Goal: Contribute content: Contribute content

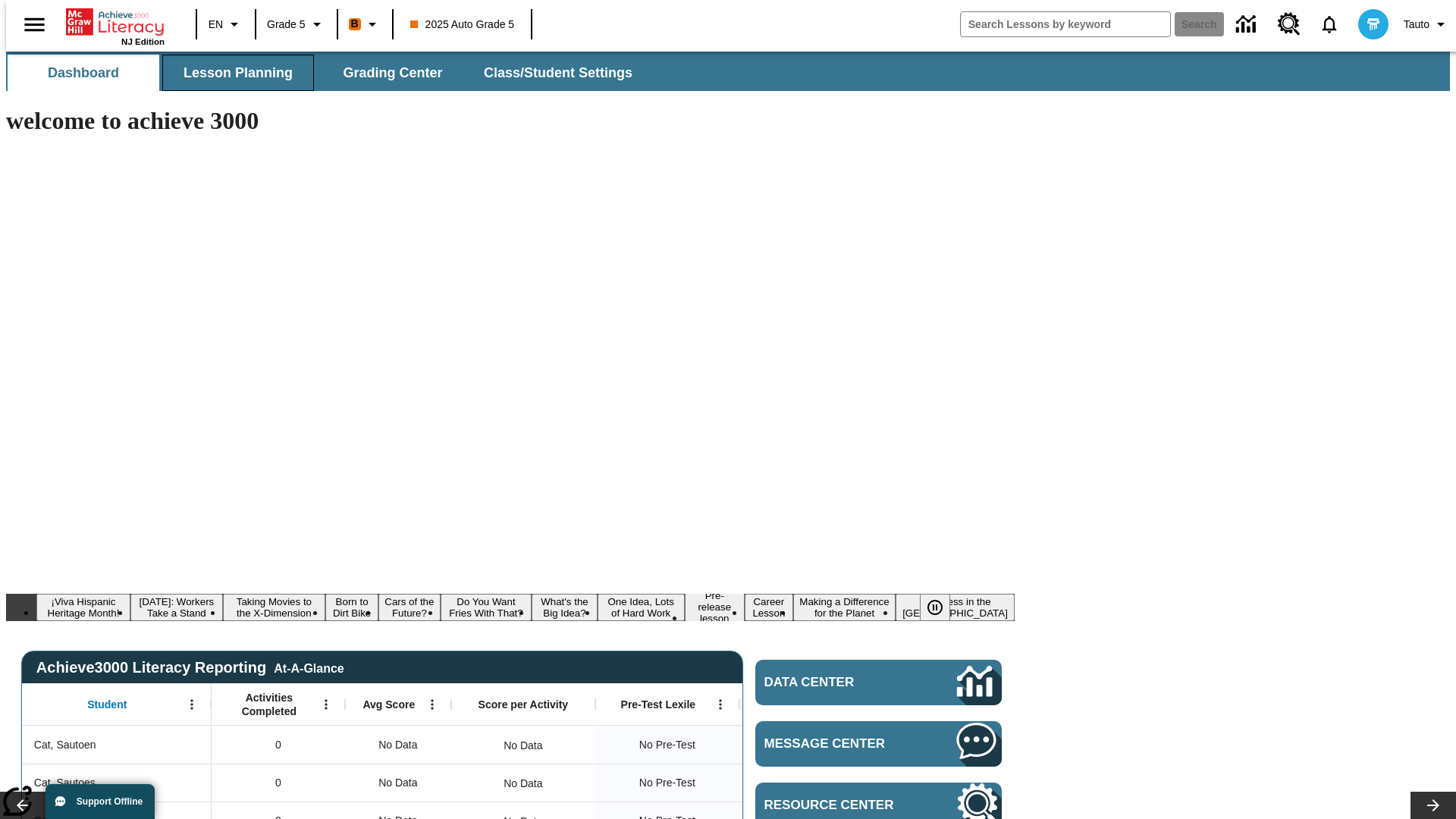
click at [232, 73] on span "Lesson Planning" at bounding box center [238, 74] width 109 height 17
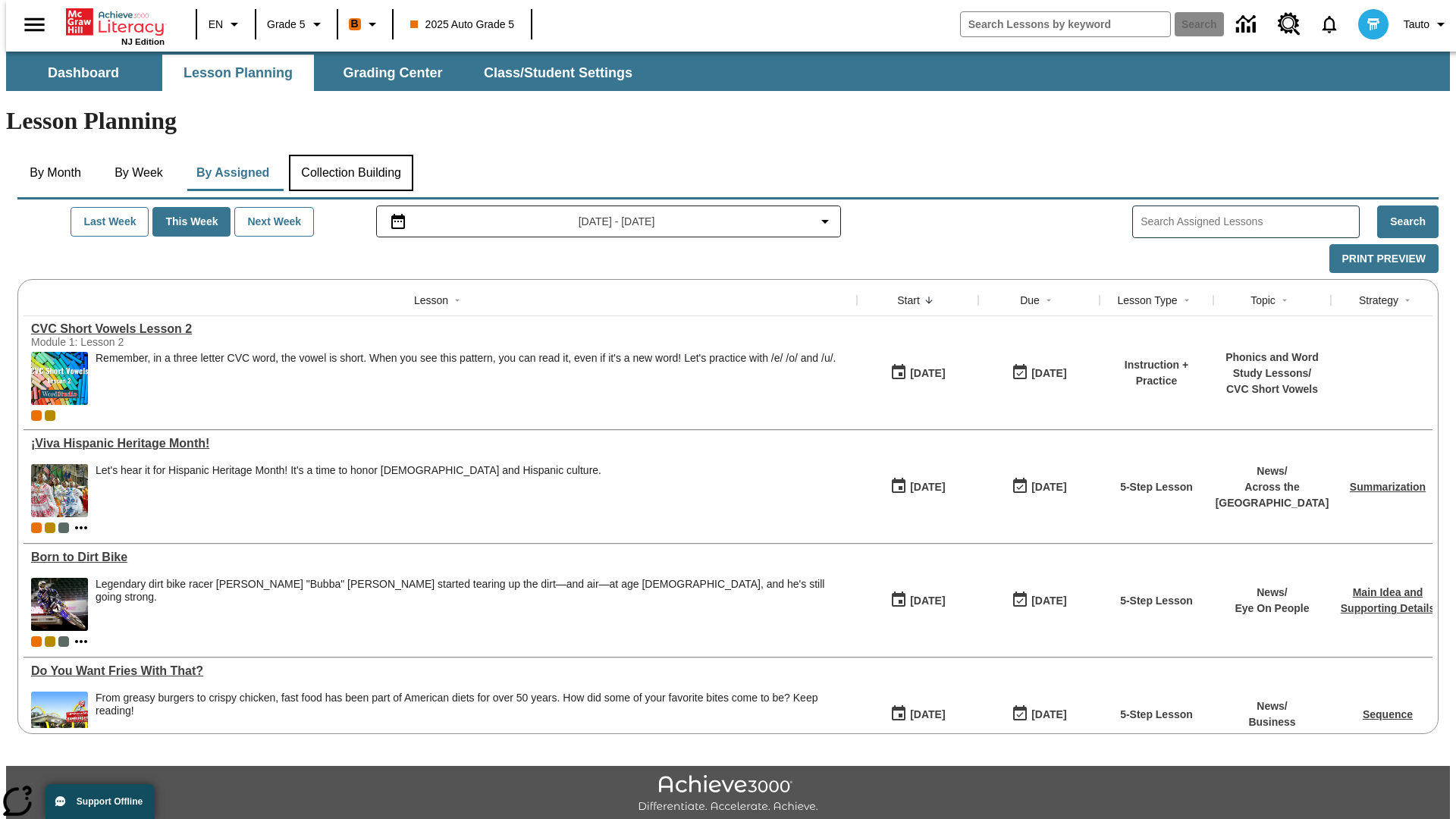
click at [350, 155] on button "Collection Building" at bounding box center [350, 173] width 124 height 36
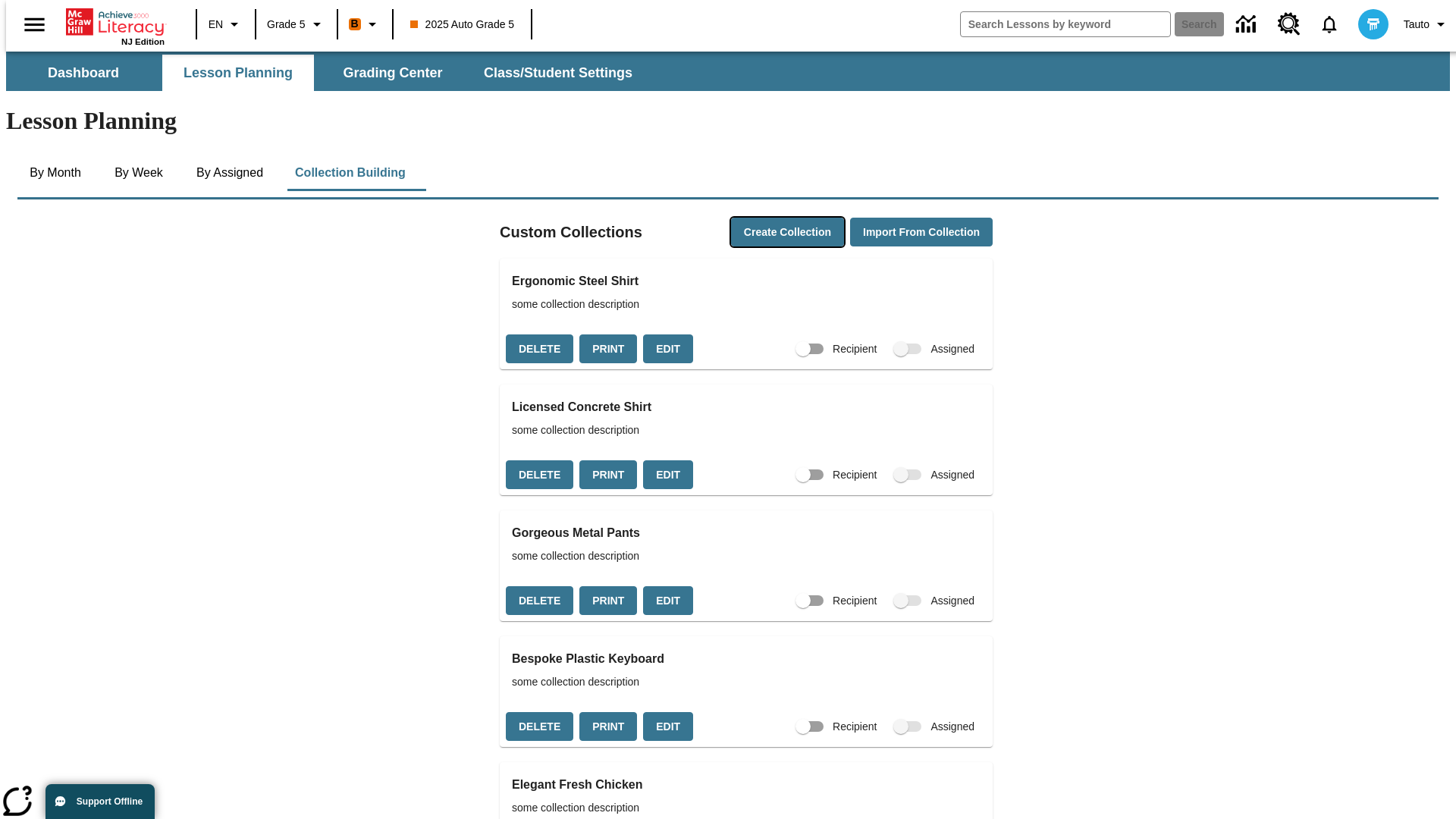
click at [758, 217] on button "Create Collection" at bounding box center [787, 232] width 113 height 29
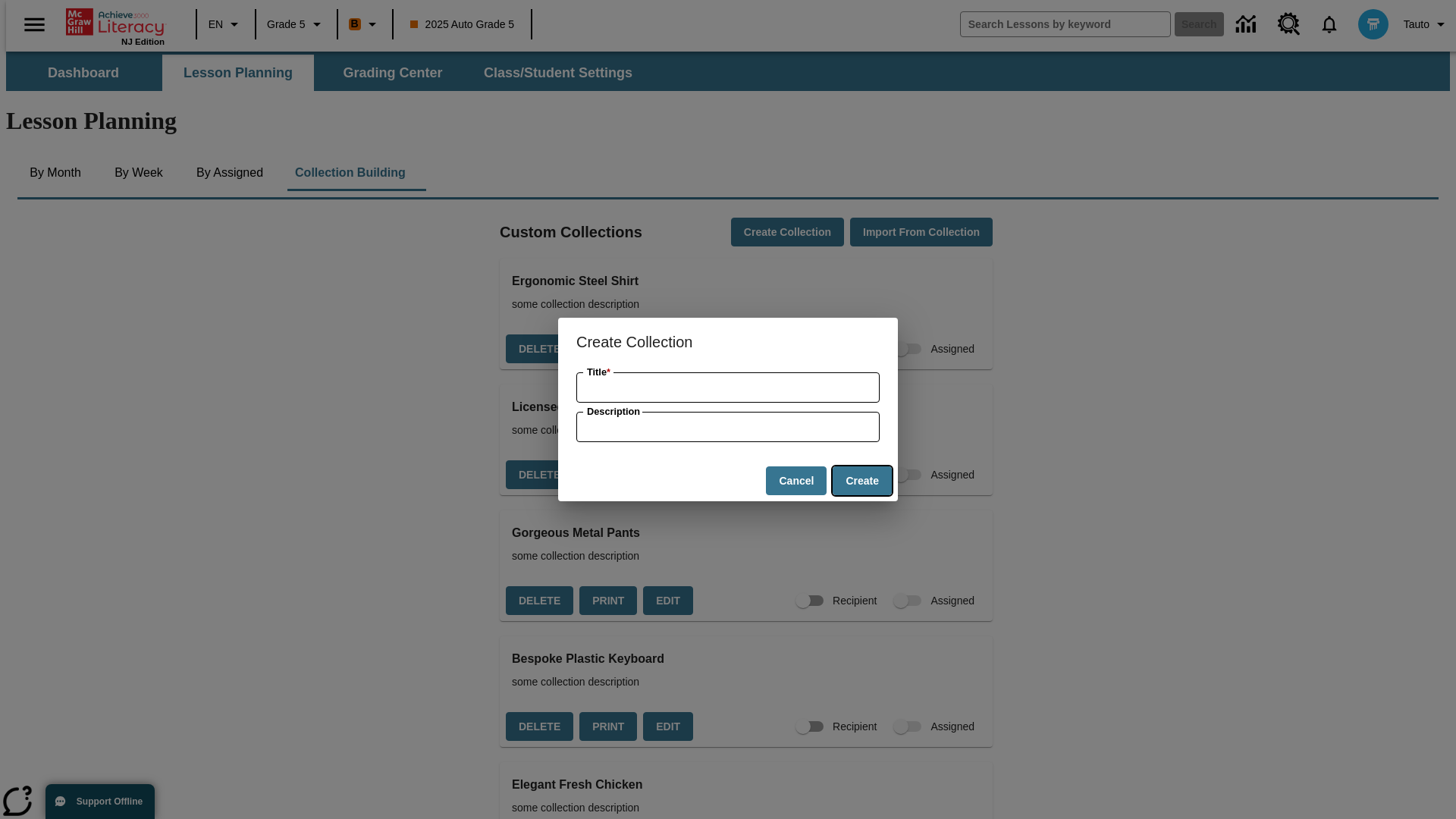
click at [862, 481] on button "Create" at bounding box center [862, 481] width 59 height 29
type input "Handmade Rubber Shirt"
type input "some collection description"
click at [862, 481] on button "Create" at bounding box center [862, 481] width 59 height 29
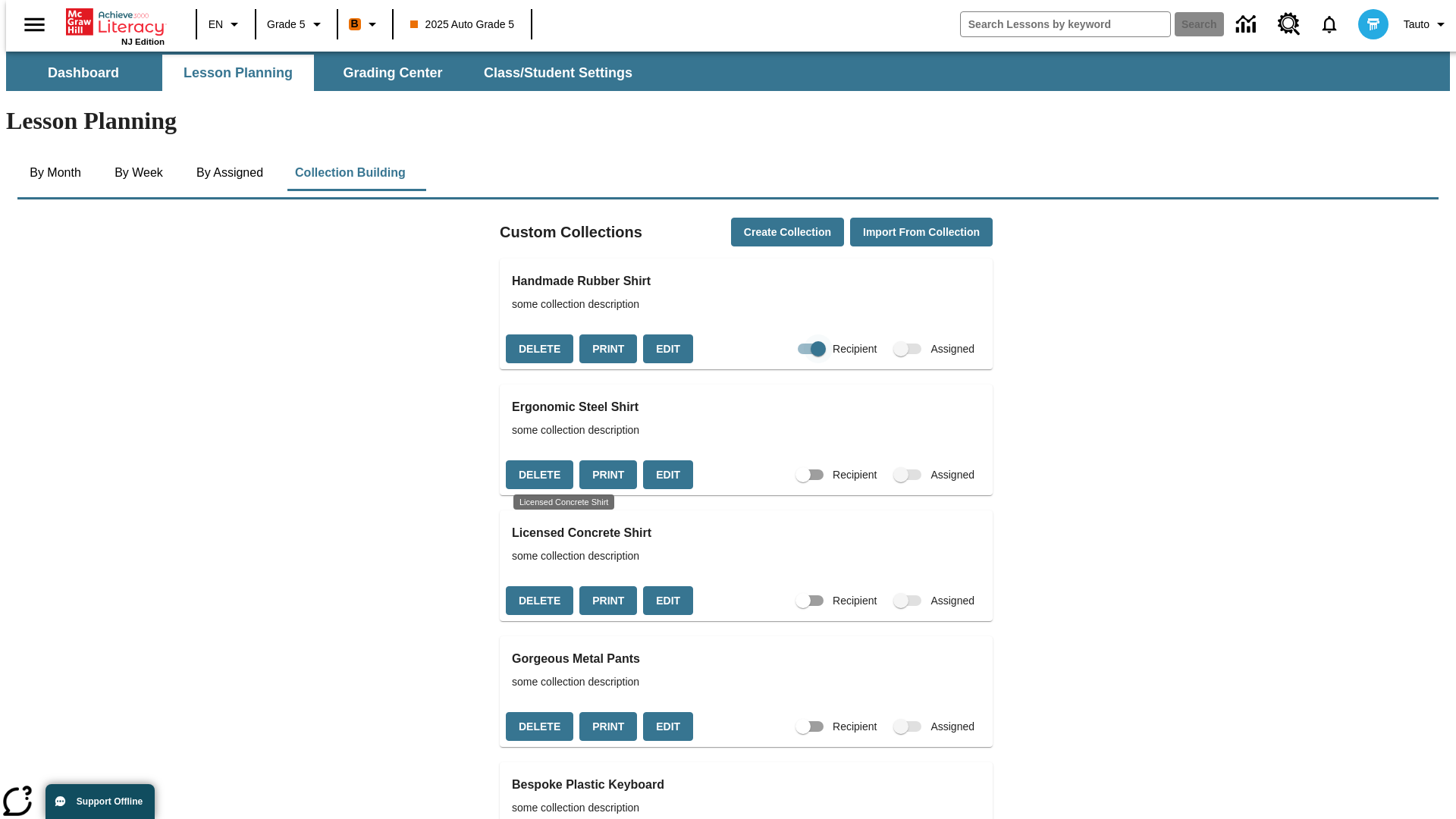
click at [788, 334] on input "Recipient" at bounding box center [817, 349] width 86 height 28
checkbox input "false"
